Goal: Task Accomplishment & Management: Complete application form

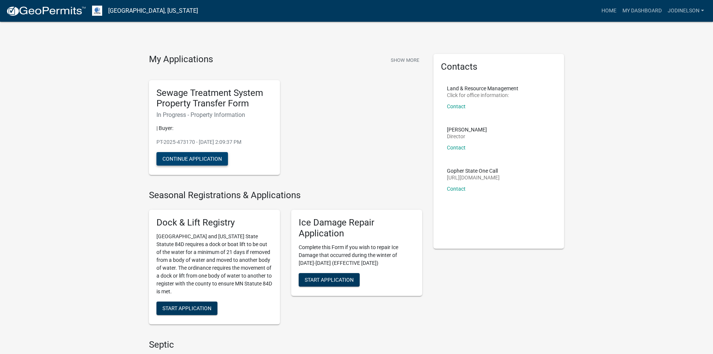
click at [187, 158] on button "Continue Application" at bounding box center [192, 158] width 72 height 13
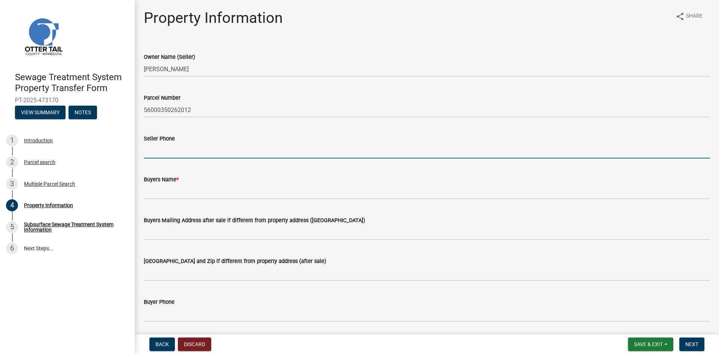
click at [176, 153] on input "Seller Phone" at bounding box center [427, 150] width 566 height 15
type input "[PHONE_NUMBER]"
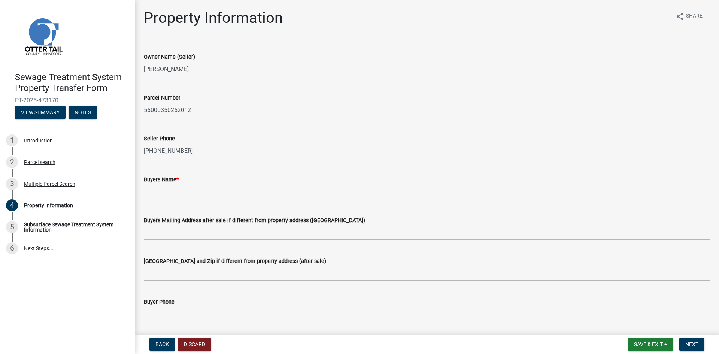
click at [166, 194] on input "Buyers Name *" at bounding box center [427, 191] width 566 height 15
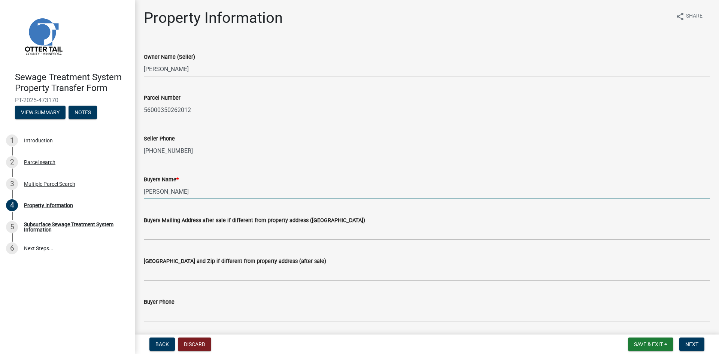
type input "[PERSON_NAME]"
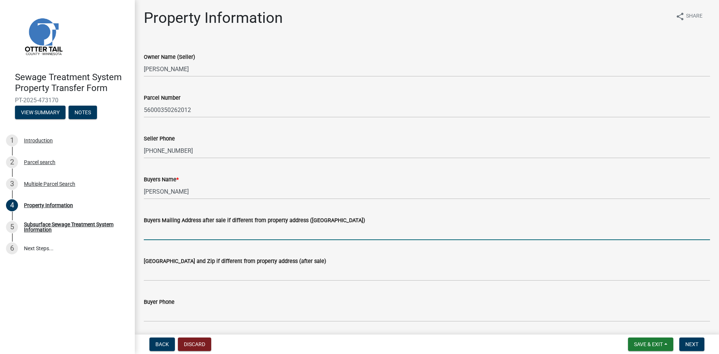
click at [164, 235] on input "Buyers Mailing Address after sale if different from property address ([GEOGRAPH…" at bounding box center [427, 232] width 566 height 15
type input "[STREET_ADDRESS]"
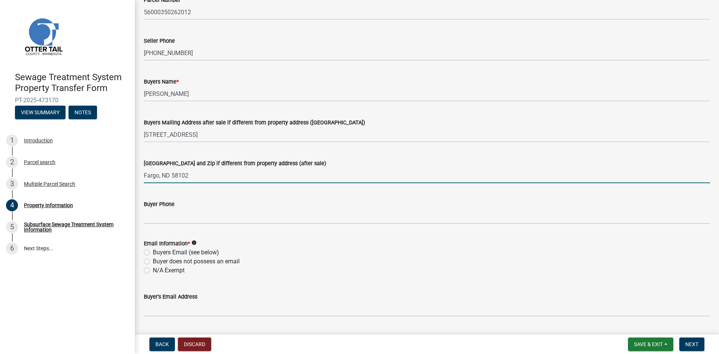
scroll to position [112, 0]
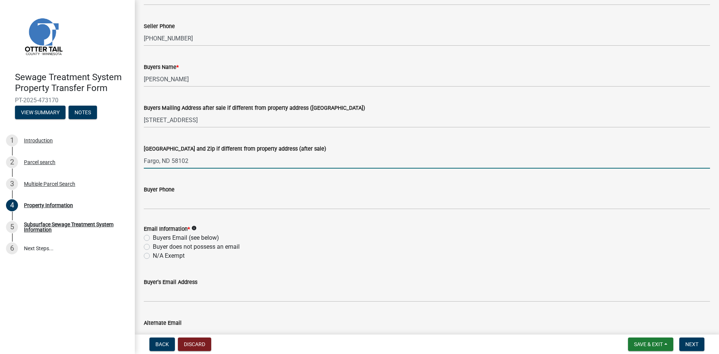
type input "Fargo, ND 58102"
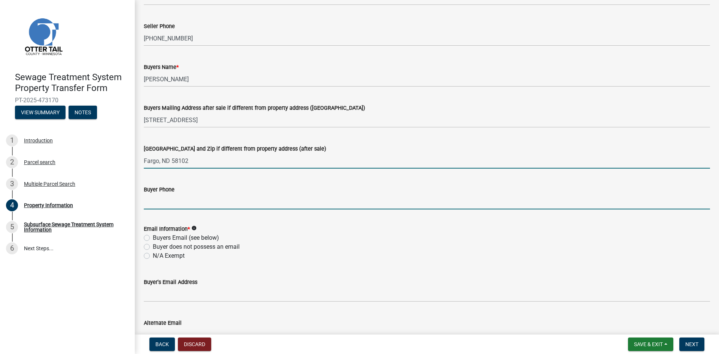
click at [164, 204] on input "Buyer Phone" at bounding box center [427, 201] width 566 height 15
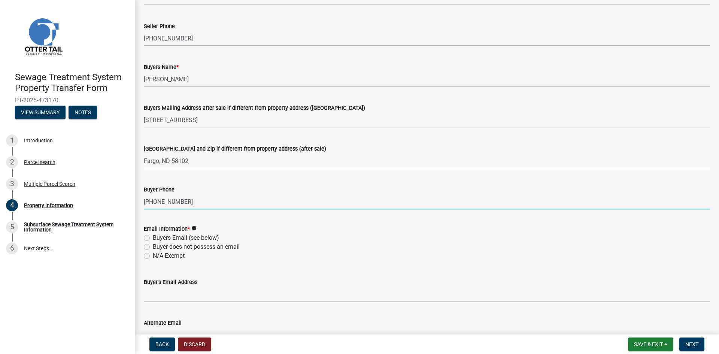
type input "[PHONE_NUMBER]"
click at [153, 237] on label "Buyers Email (see below)" at bounding box center [186, 237] width 66 height 9
click at [153, 237] on input "Buyers Email (see below)" at bounding box center [155, 235] width 5 height 5
radio input "true"
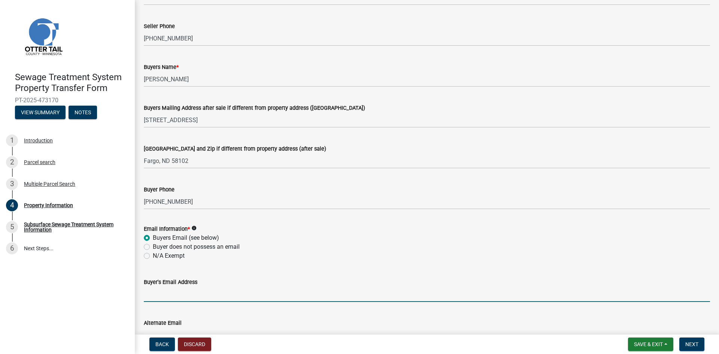
click at [167, 299] on input "Buyer's Email Address" at bounding box center [427, 293] width 566 height 15
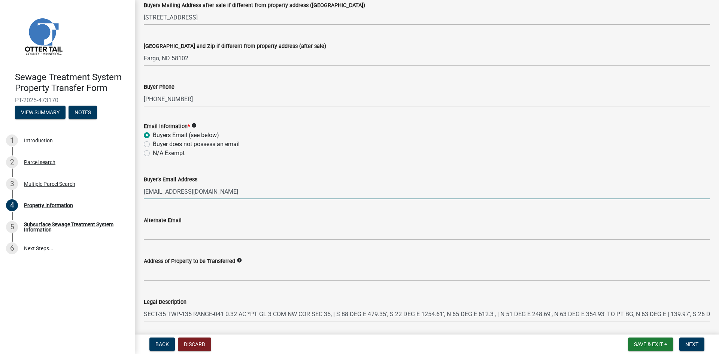
scroll to position [225, 0]
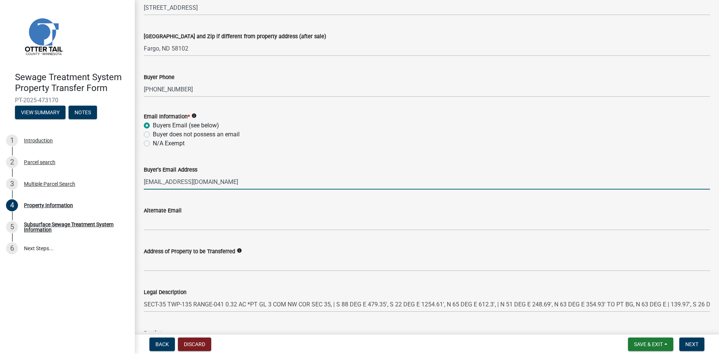
type input "[EMAIL_ADDRESS][DOMAIN_NAME]"
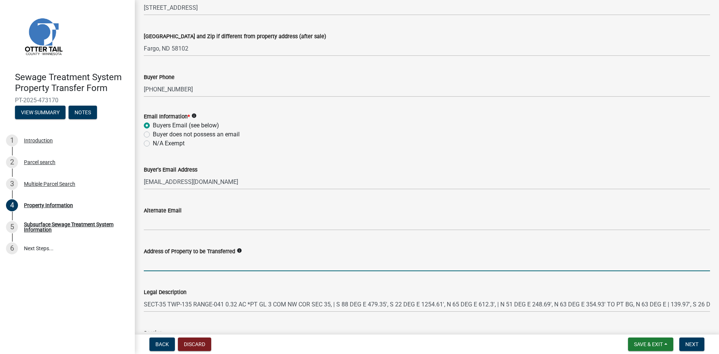
click at [162, 265] on input "Address of Property to be Transferred" at bounding box center [427, 263] width 566 height 15
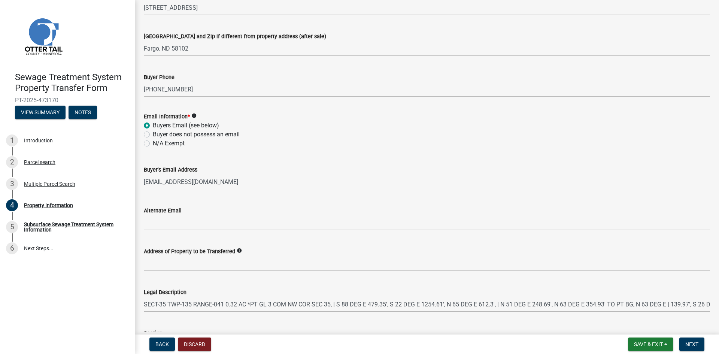
click at [237, 250] on icon "info" at bounding box center [239, 250] width 5 height 5
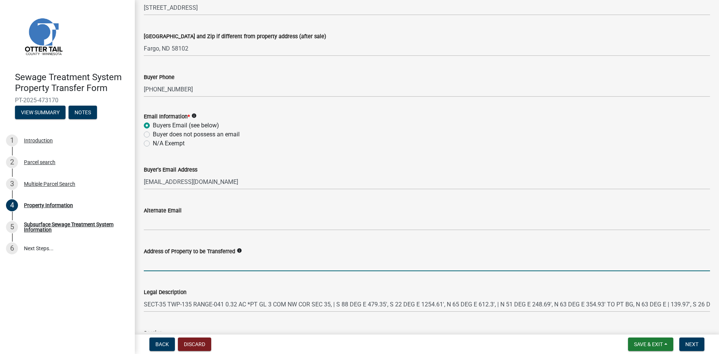
click at [170, 263] on input "Address of Property to be Transferred" at bounding box center [427, 263] width 566 height 15
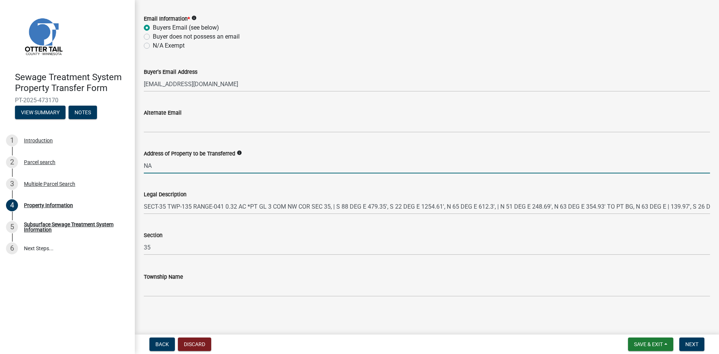
scroll to position [323, 0]
type input "NA"
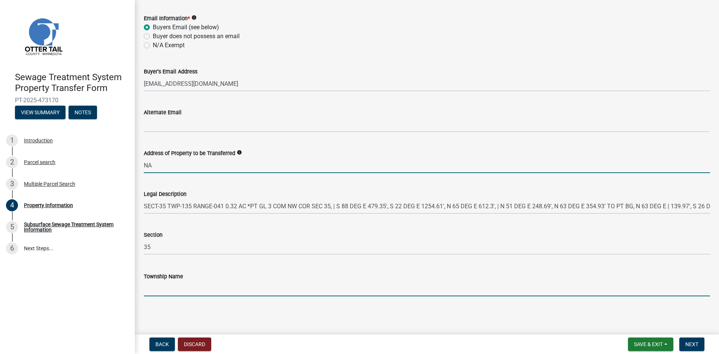
click at [156, 292] on input "Township Name" at bounding box center [427, 288] width 566 height 15
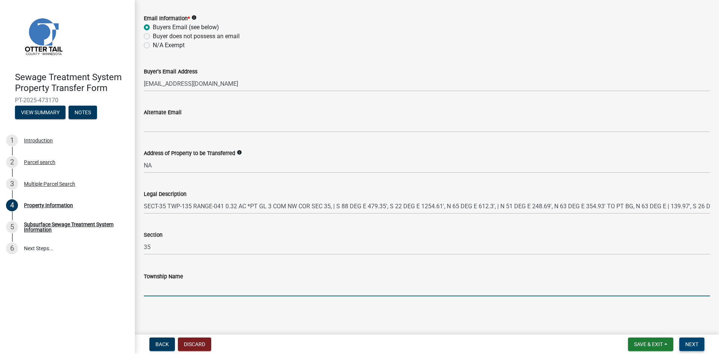
click at [693, 340] on button "Next" at bounding box center [691, 343] width 25 height 13
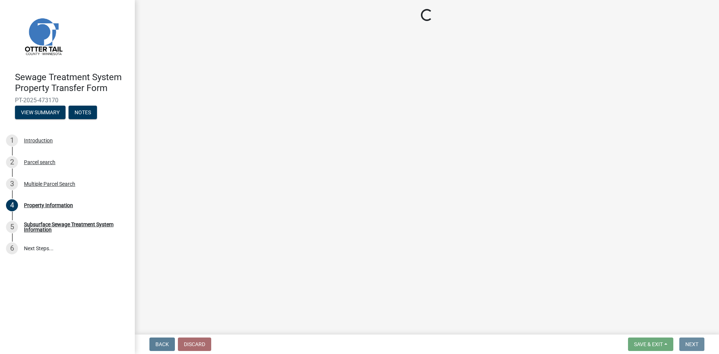
scroll to position [0, 0]
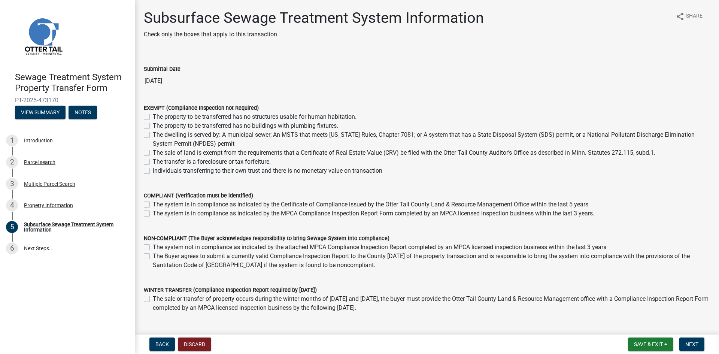
click at [153, 152] on label "The sale of land is exempt from the requirements that a Certificate of Real Est…" at bounding box center [404, 152] width 502 height 9
click at [153, 152] on input "The sale of land is exempt from the requirements that a Certificate of Real Est…" at bounding box center [155, 150] width 5 height 5
checkbox input "true"
checkbox input "false"
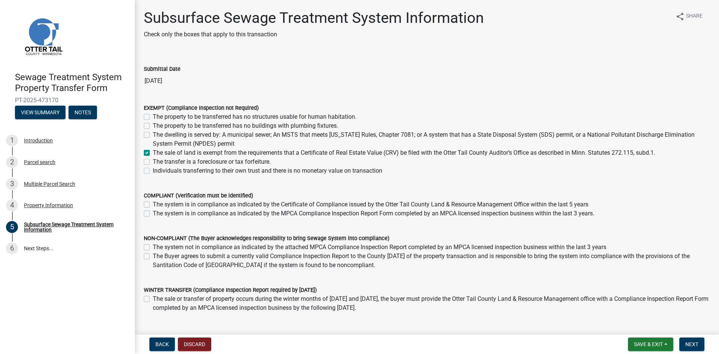
checkbox input "false"
checkbox input "true"
checkbox input "false"
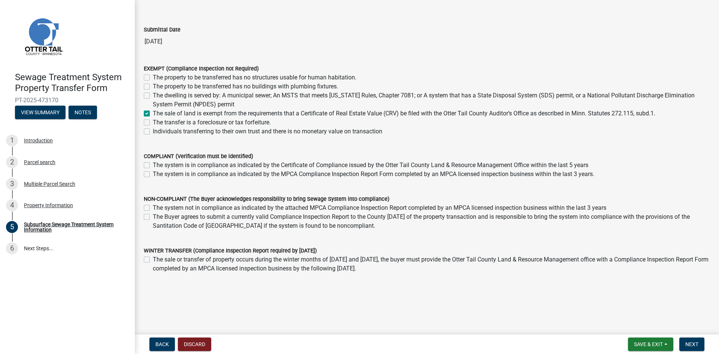
scroll to position [41, 0]
click at [692, 344] on span "Next" at bounding box center [691, 344] width 13 height 6
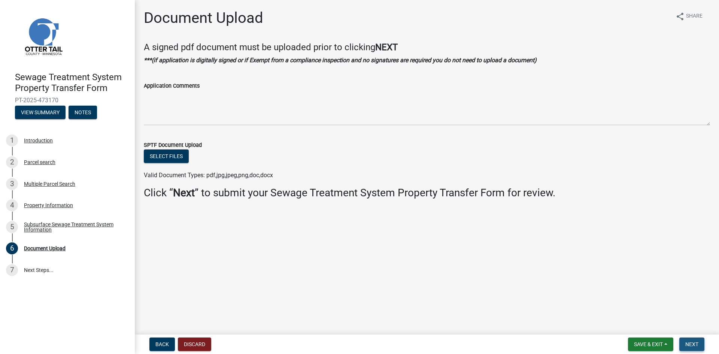
click at [693, 344] on span "Next" at bounding box center [691, 344] width 13 height 6
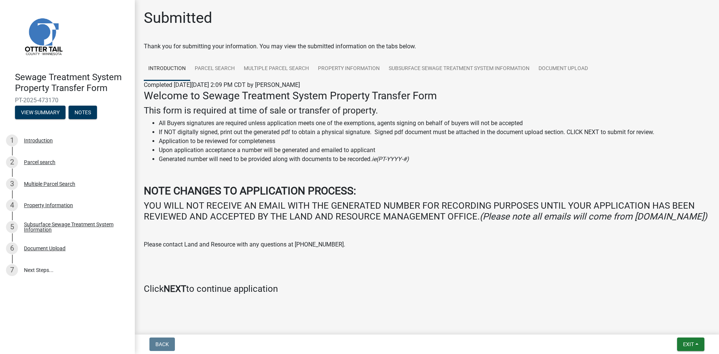
scroll to position [18, 0]
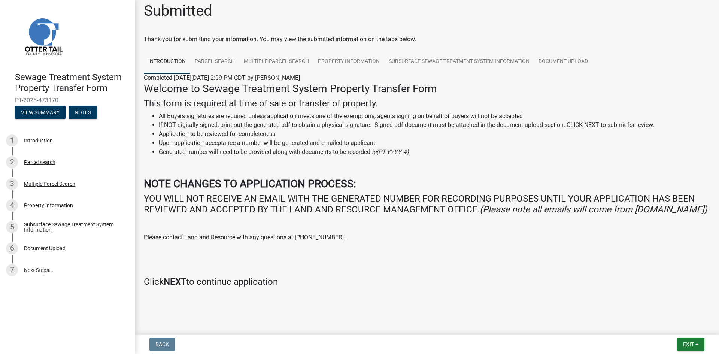
click at [642, 282] on h4 "Click NEXT to continue application" at bounding box center [427, 281] width 566 height 11
click at [237, 309] on main "Submitted Thank you for submitting your information. You may view the submitted…" at bounding box center [427, 165] width 584 height 331
click at [692, 343] on span "Exit" at bounding box center [688, 344] width 11 height 6
click at [675, 323] on button "Save & Exit" at bounding box center [674, 325] width 60 height 18
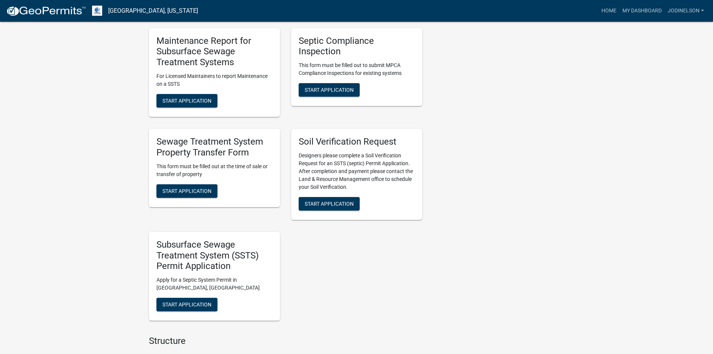
scroll to position [337, 0]
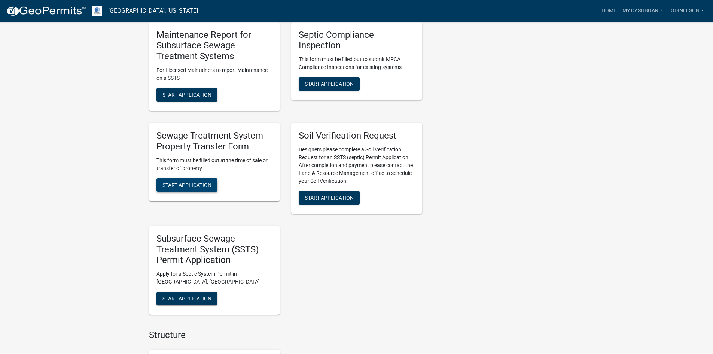
click at [182, 185] on span "Start Application" at bounding box center [186, 185] width 49 height 6
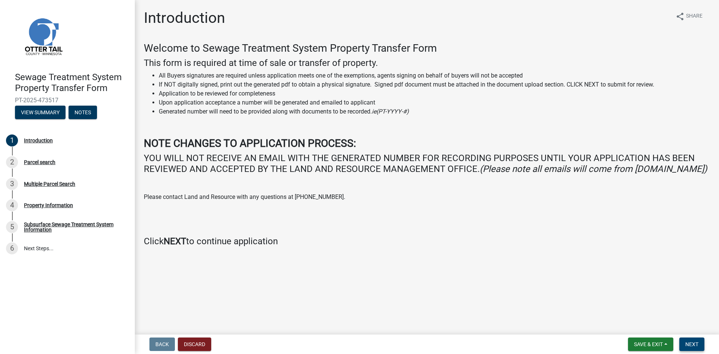
click at [696, 343] on span "Next" at bounding box center [691, 344] width 13 height 6
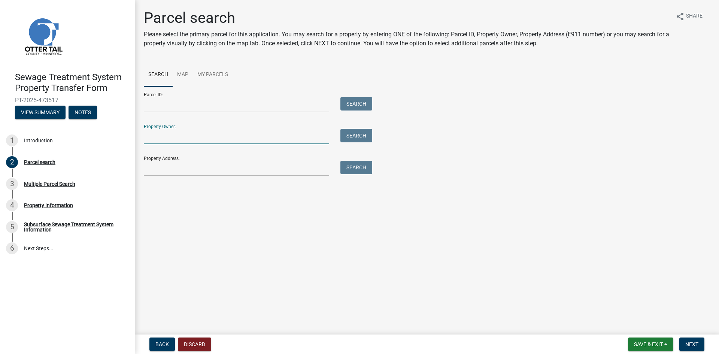
click at [168, 136] on input "Property Owner:" at bounding box center [236, 136] width 185 height 15
type input "dement"
click at [361, 137] on button "Search" at bounding box center [356, 135] width 32 height 13
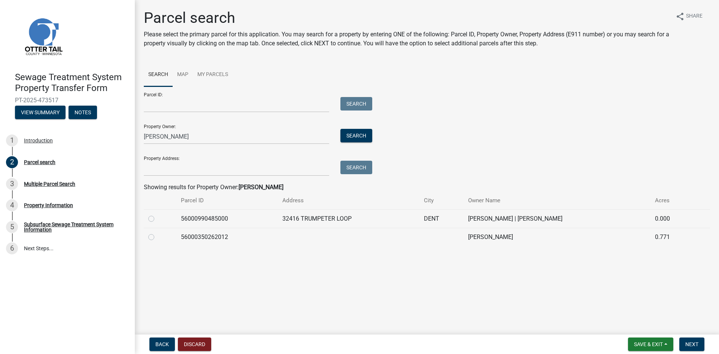
click at [157, 214] on label at bounding box center [157, 214] width 0 height 0
click at [157, 219] on input "radio" at bounding box center [159, 216] width 5 height 5
radio input "true"
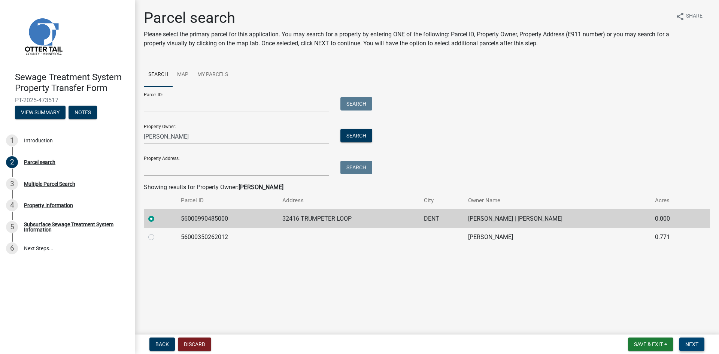
click at [695, 345] on span "Next" at bounding box center [691, 344] width 13 height 6
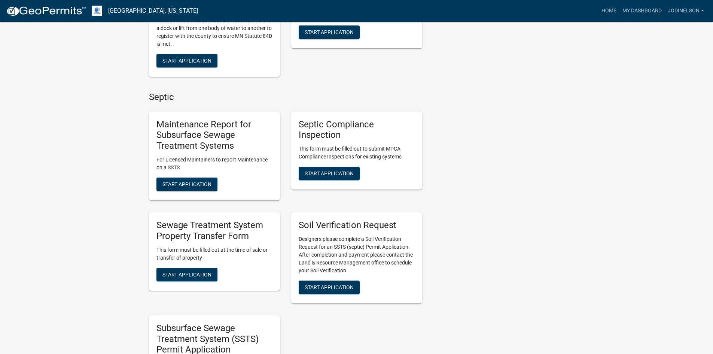
scroll to position [262, 0]
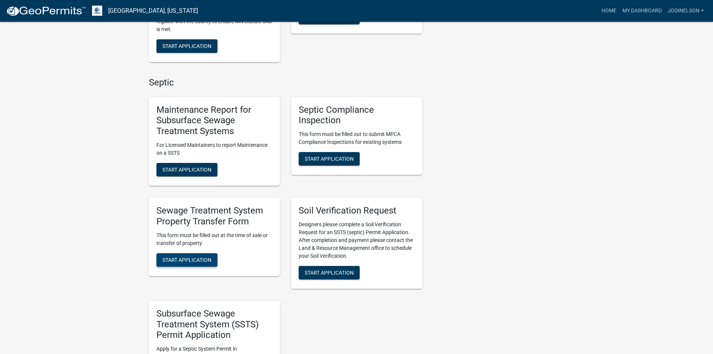
click at [195, 260] on span "Start Application" at bounding box center [186, 259] width 49 height 6
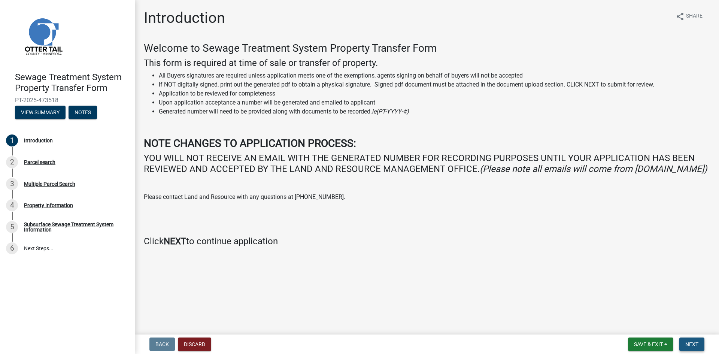
click at [695, 345] on span "Next" at bounding box center [691, 344] width 13 height 6
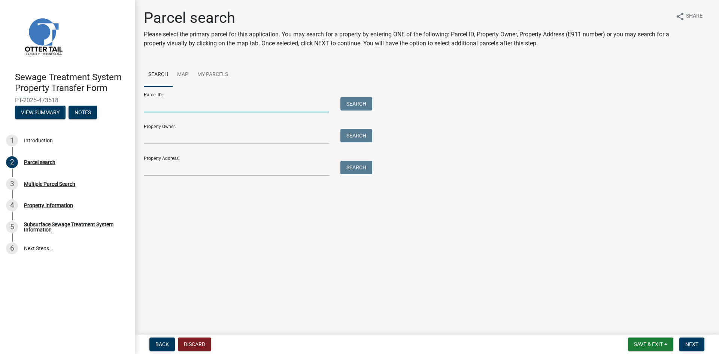
click at [153, 109] on input "Parcel ID:" at bounding box center [236, 104] width 185 height 15
type input "56000990485000"
click at [357, 103] on button "Search" at bounding box center [356, 103] width 32 height 13
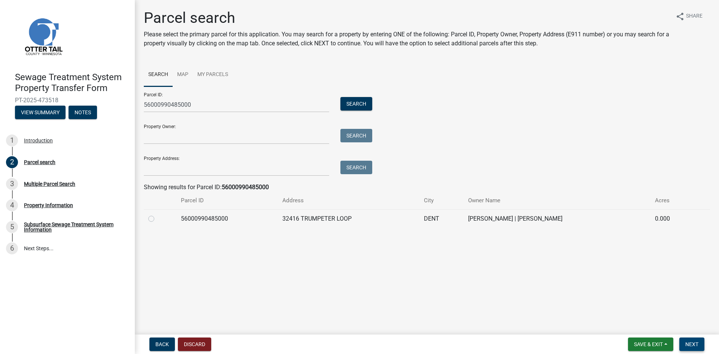
click at [695, 345] on span "Next" at bounding box center [691, 344] width 13 height 6
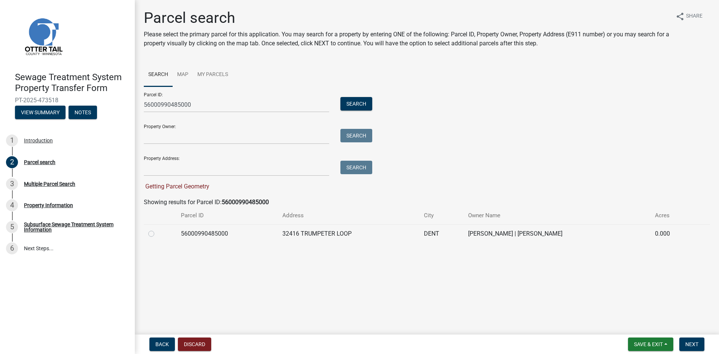
click at [157, 229] on label at bounding box center [157, 229] width 0 height 0
click at [157, 234] on input "radio" at bounding box center [159, 231] width 5 height 5
radio input "true"
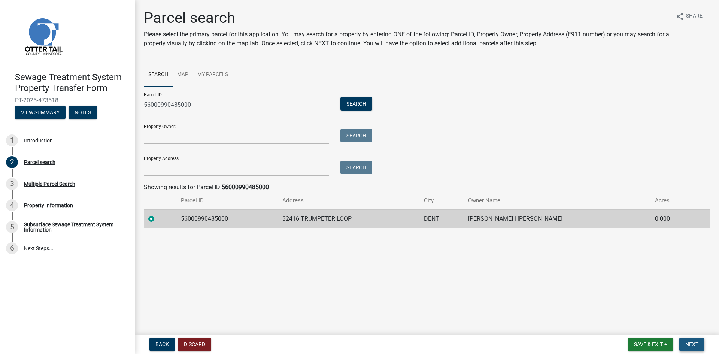
click at [695, 346] on span "Next" at bounding box center [691, 344] width 13 height 6
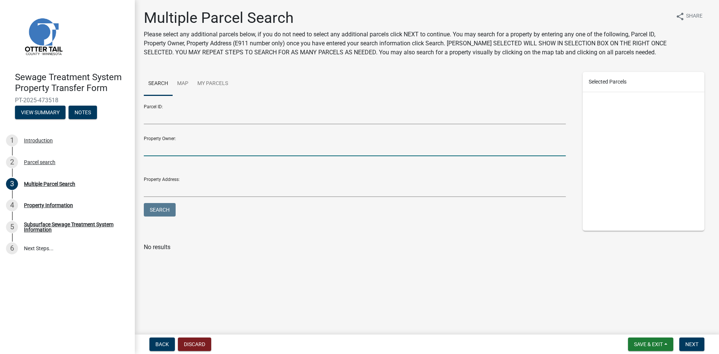
click at [159, 148] on input "Property Owner:" at bounding box center [355, 148] width 422 height 15
click at [41, 161] on div "Parcel search" at bounding box center [39, 161] width 31 height 5
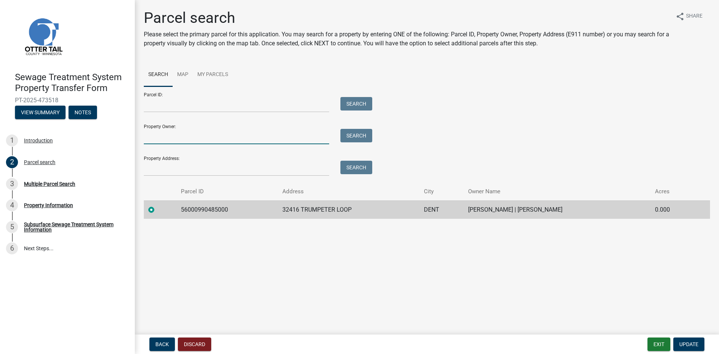
click at [166, 141] on input "Property Owner:" at bounding box center [236, 136] width 185 height 15
type input "dement"
click at [688, 346] on span "Update" at bounding box center [688, 344] width 19 height 6
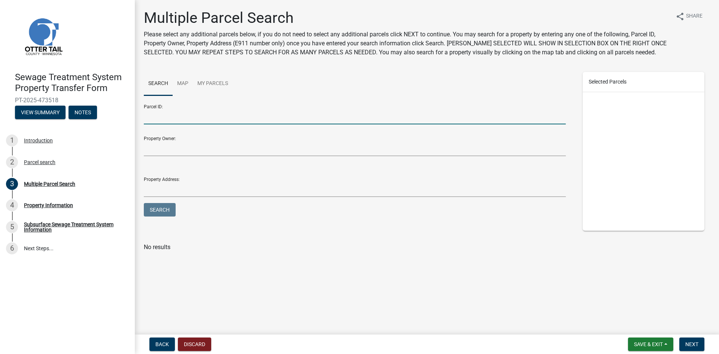
click at [159, 118] on input "Parcel ID:" at bounding box center [355, 116] width 422 height 15
type input "56000990485000"
click at [696, 345] on span "Next" at bounding box center [691, 344] width 13 height 6
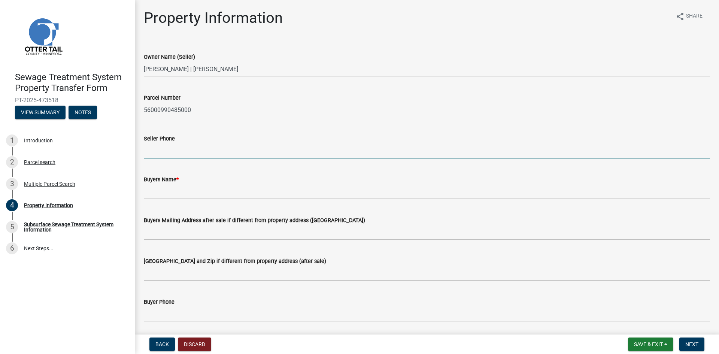
click at [159, 156] on input "Seller Phone" at bounding box center [427, 150] width 566 height 15
type input "[PHONE_NUMBER]"
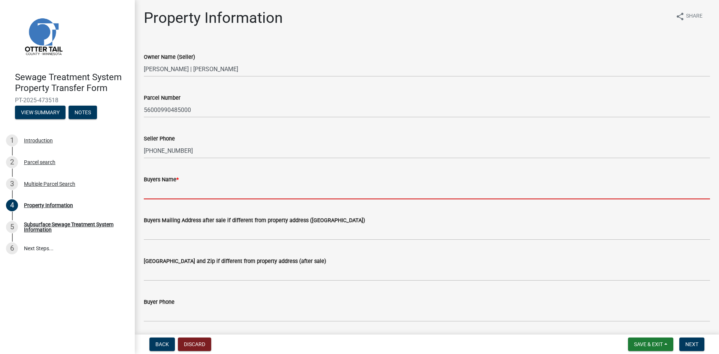
click at [162, 188] on input "Buyers Name *" at bounding box center [427, 191] width 566 height 15
type input "[PERSON_NAME]"
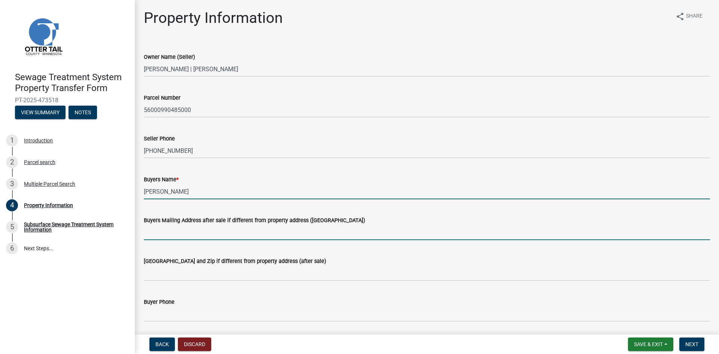
click at [174, 234] on input "Buyers Mailing Address after sale if different from property address ([GEOGRAPH…" at bounding box center [427, 232] width 566 height 15
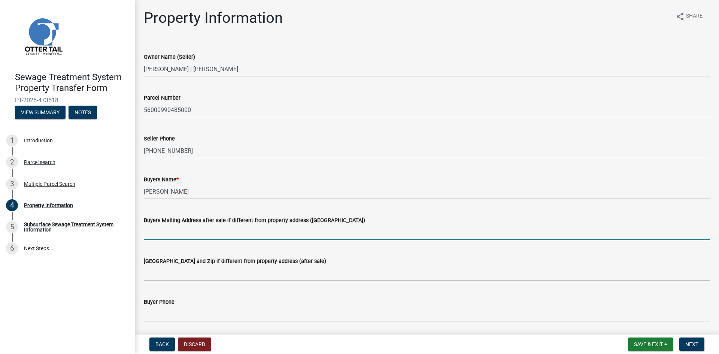
type input "[STREET_ADDRESS]"
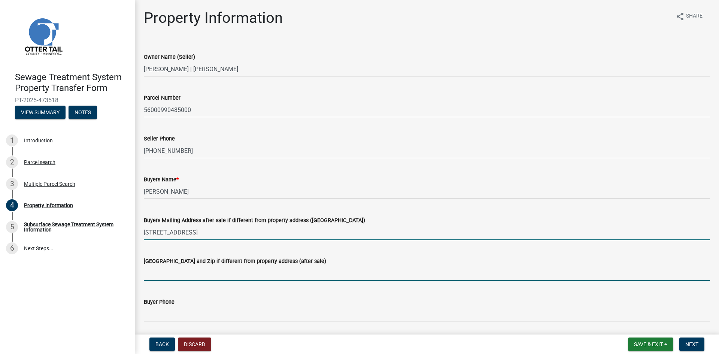
click at [180, 276] on input "[GEOGRAPHIC_DATA] and Zip if different from property address (after sale)" at bounding box center [427, 272] width 566 height 15
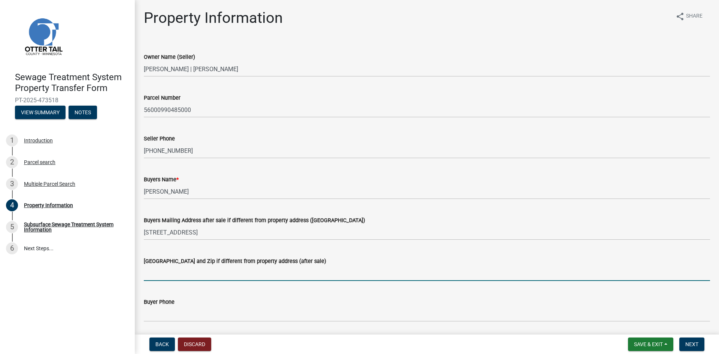
type input "Fargo ND 58102"
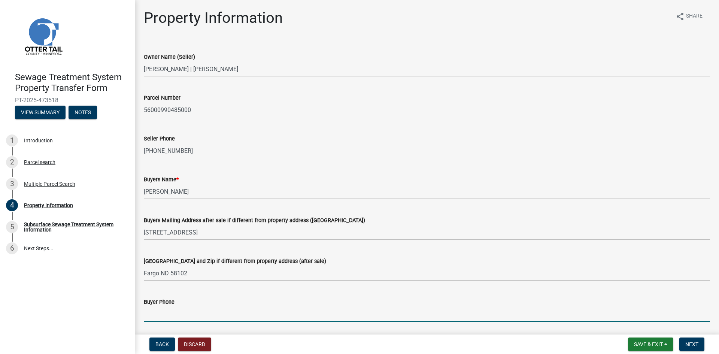
click at [172, 315] on input "Buyer Phone" at bounding box center [427, 313] width 566 height 15
type input "[PHONE_NUMBER]"
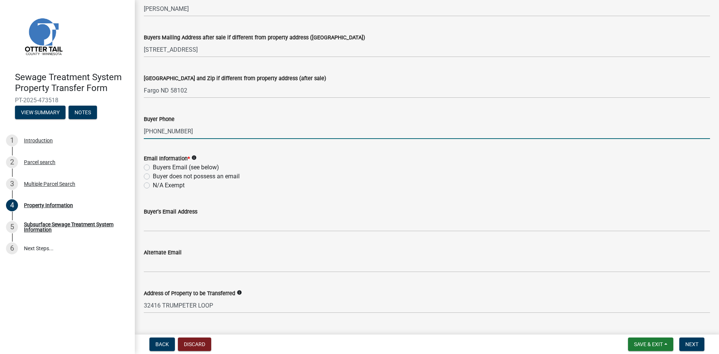
scroll to position [187, 0]
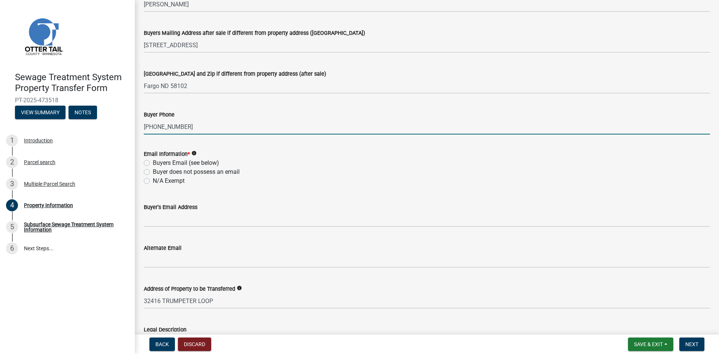
click at [153, 162] on label "Buyers Email (see below)" at bounding box center [186, 162] width 66 height 9
click at [153, 162] on input "Buyers Email (see below)" at bounding box center [155, 160] width 5 height 5
radio input "true"
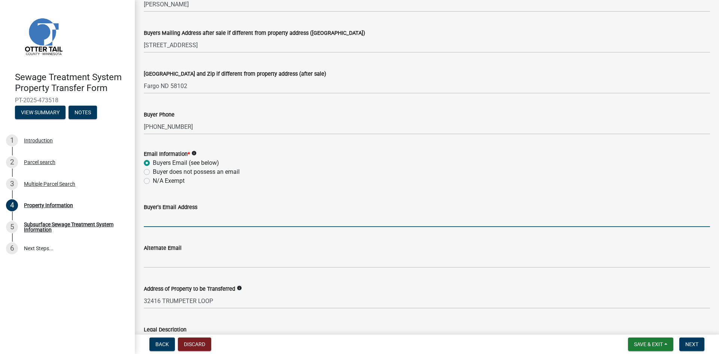
click at [176, 222] on input "Buyer's Email Address" at bounding box center [427, 219] width 566 height 15
type input "[EMAIL_ADDRESS][DOMAIN_NAME]"
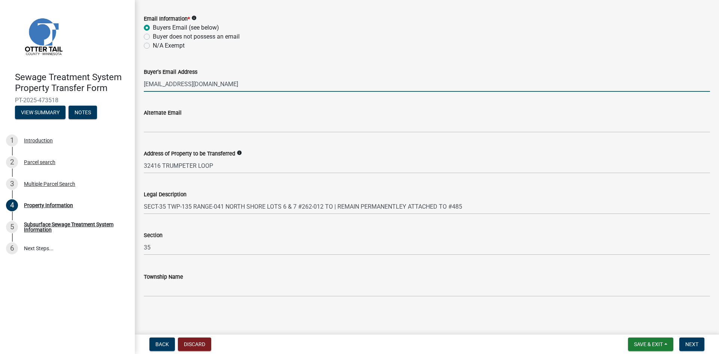
scroll to position [323, 0]
click at [694, 345] on span "Next" at bounding box center [691, 344] width 13 height 6
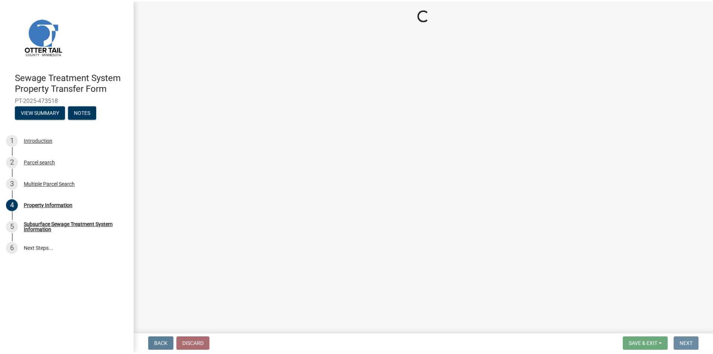
scroll to position [0, 0]
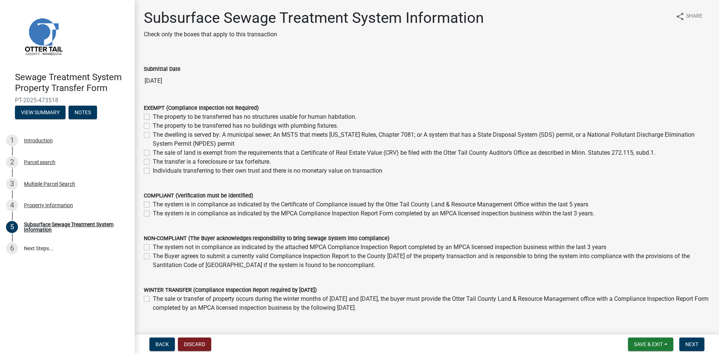
click at [153, 153] on label "The sale of land is exempt from the requirements that a Certificate of Real Est…" at bounding box center [404, 152] width 502 height 9
click at [153, 153] on input "The sale of land is exempt from the requirements that a Certificate of Real Est…" at bounding box center [155, 150] width 5 height 5
checkbox input "true"
checkbox input "false"
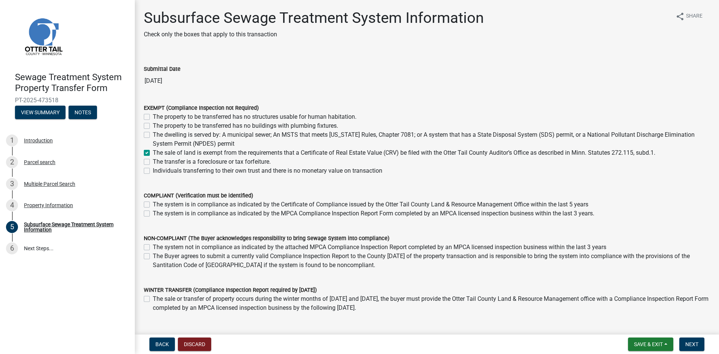
checkbox input "false"
checkbox input "true"
checkbox input "false"
click at [696, 346] on span "Next" at bounding box center [691, 344] width 13 height 6
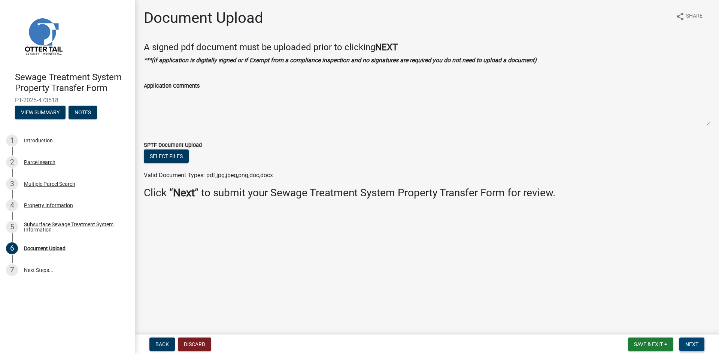
click at [695, 347] on span "Next" at bounding box center [691, 344] width 13 height 6
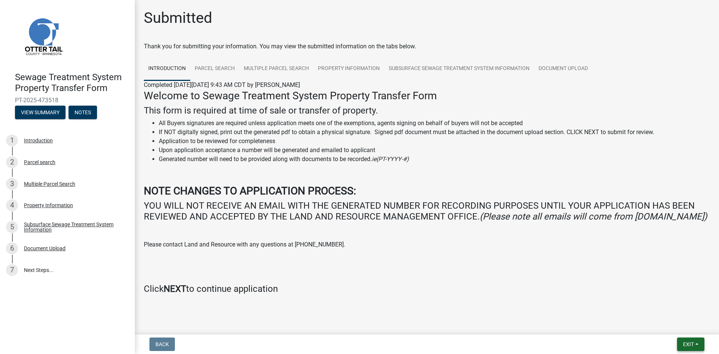
click at [689, 344] on span "Exit" at bounding box center [688, 344] width 11 height 6
click at [678, 324] on button "Save & Exit" at bounding box center [674, 325] width 60 height 18
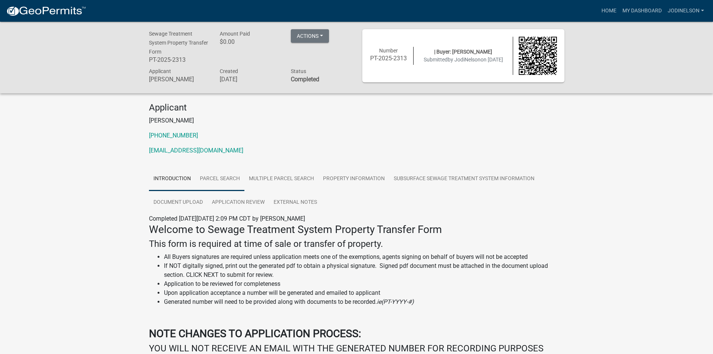
click at [226, 178] on link "Parcel search" at bounding box center [219, 179] width 49 height 24
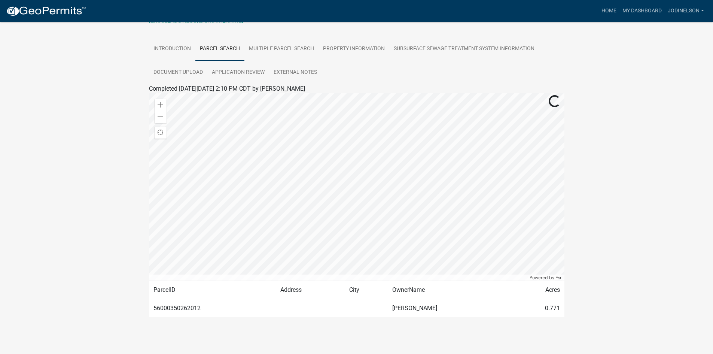
scroll to position [131, 0]
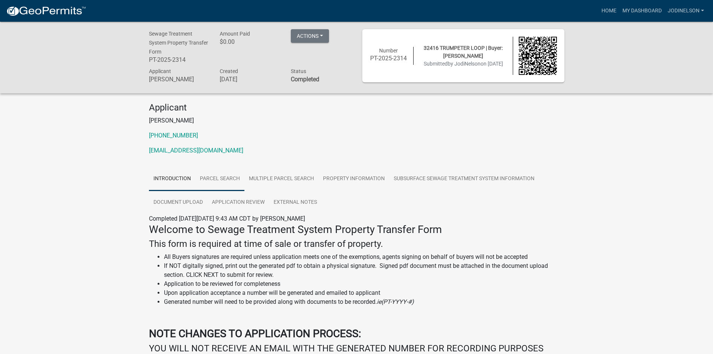
click at [227, 176] on link "Parcel search" at bounding box center [219, 179] width 49 height 24
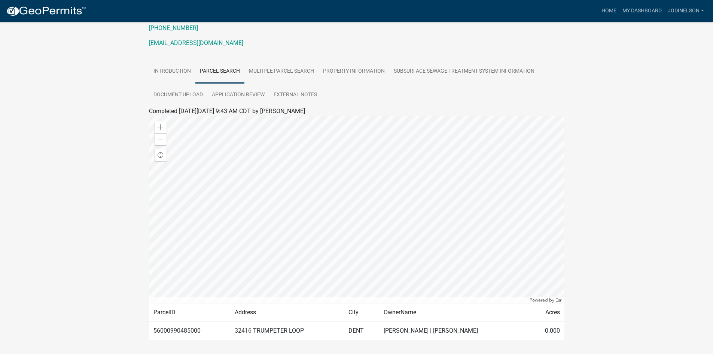
scroll to position [112, 0]
